Goal: Task Accomplishment & Management: Use online tool/utility

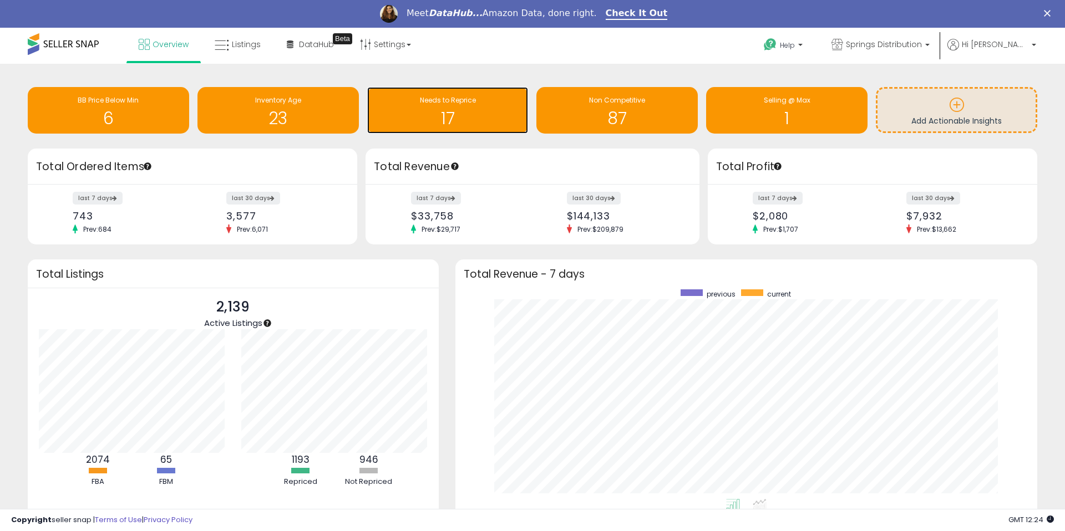
click at [403, 103] on div "Needs to Reprice" at bounding box center [448, 100] width 150 height 11
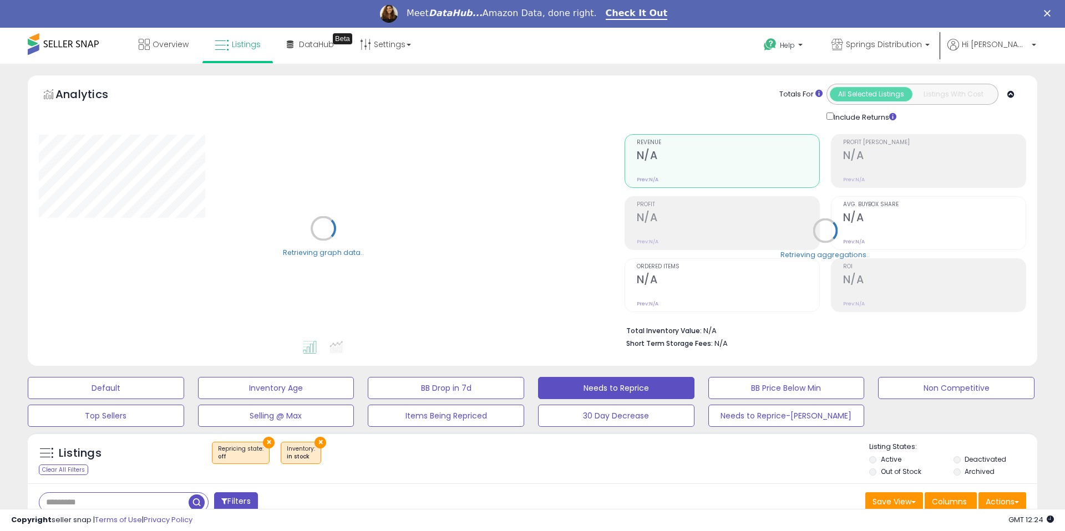
select select "**"
